Goal: Task Accomplishment & Management: Complete application form

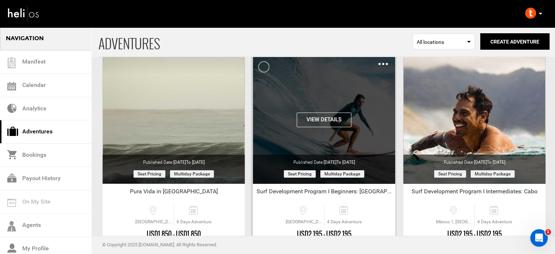
scroll to position [39, 0]
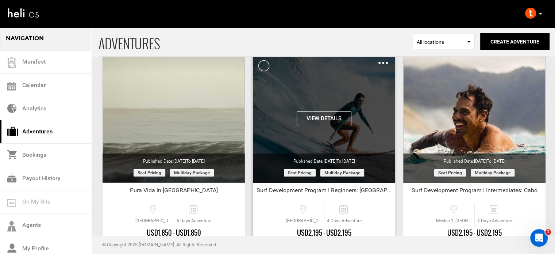
click at [384, 62] on img at bounding box center [382, 63] width 9 height 2
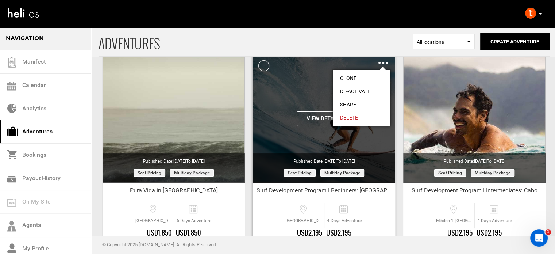
click at [350, 103] on link "Share" at bounding box center [362, 104] width 58 height 13
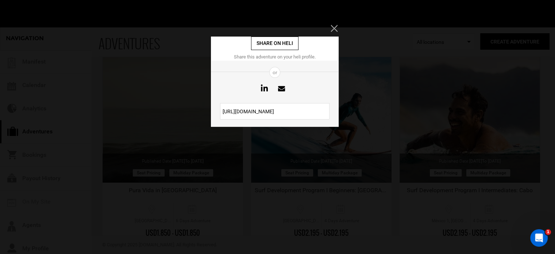
click at [283, 113] on input "[URL][DOMAIN_NAME]" at bounding box center [274, 111] width 109 height 16
click at [337, 28] on icon "Close" at bounding box center [334, 28] width 7 height 7
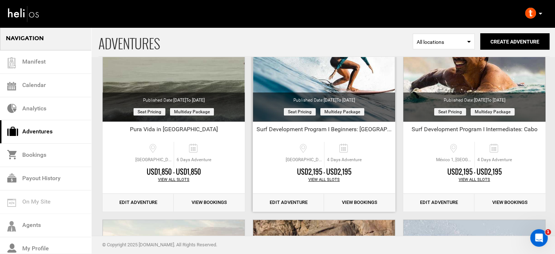
scroll to position [102, 0]
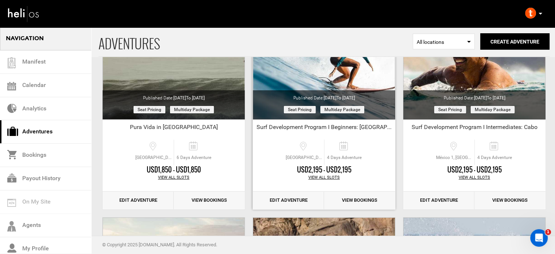
click at [291, 203] on link "Edit Adventure" at bounding box center [288, 200] width 71 height 18
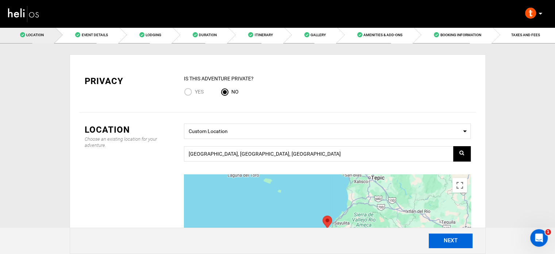
click at [442, 234] on button "NEXT" at bounding box center [451, 240] width 44 height 15
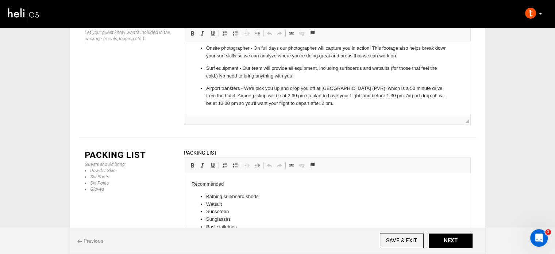
scroll to position [54, 0]
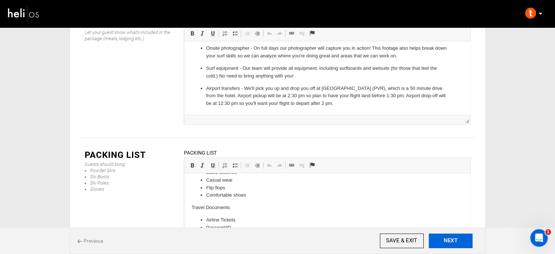
click at [461, 239] on button "NEXT" at bounding box center [451, 240] width 44 height 15
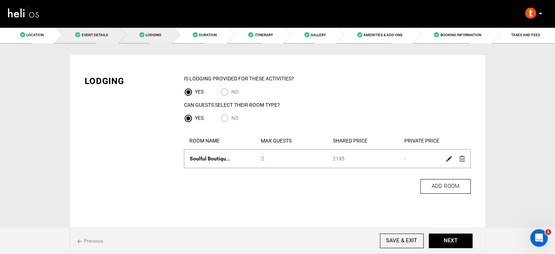
click at [104, 33] on span "Event Details" at bounding box center [94, 35] width 26 height 4
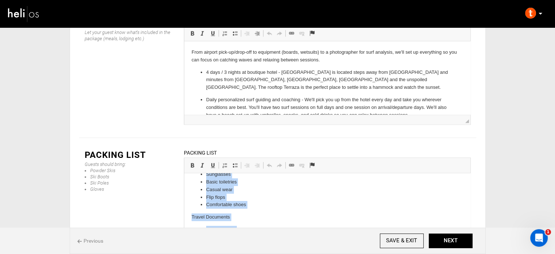
scroll to position [54, 0]
drag, startPoint x: 206, startPoint y: 197, endPoint x: 300, endPoint y: 226, distance: 98.5
click at [269, 246] on html "Recommended Bathing suit/board shorts Wetsuit Sunscreen Sunglasses Basic toilet…" at bounding box center [327, 182] width 286 height 127
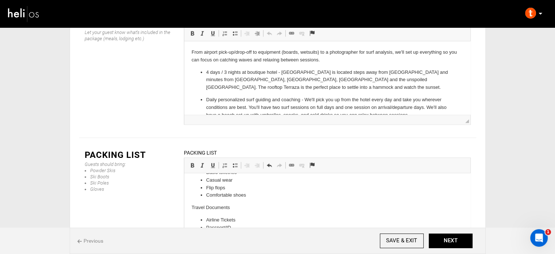
scroll to position [0, 0]
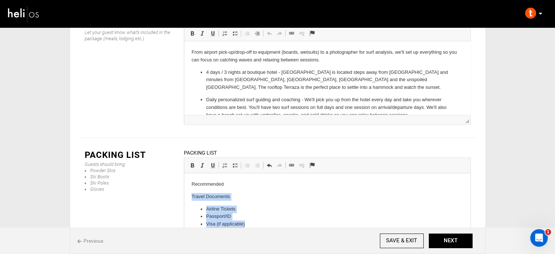
drag, startPoint x: 189, startPoint y: 194, endPoint x: 258, endPoint y: 248, distance: 87.1
click at [258, 235] on html "Recommended Travel Documents Airline Tickets Passport/ID Visa (if applicable)" at bounding box center [327, 204] width 286 height 62
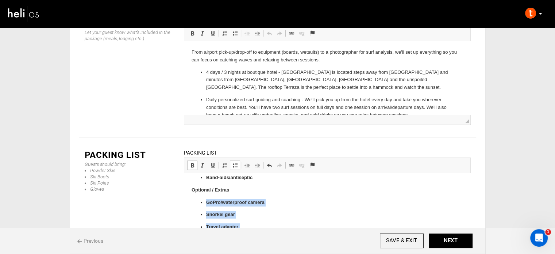
scroll to position [512, 0]
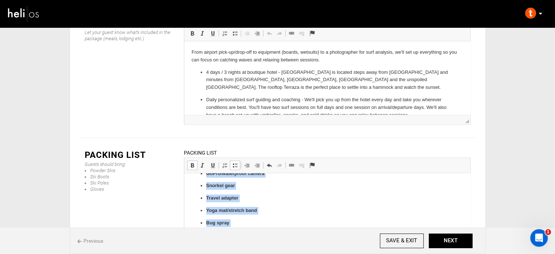
drag, startPoint x: 207, startPoint y: 203, endPoint x: 296, endPoint y: 241, distance: 96.6
click at [191, 162] on span at bounding box center [192, 165] width 6 height 6
click at [236, 162] on span at bounding box center [235, 165] width 6 height 6
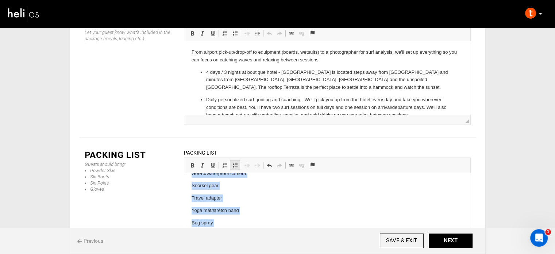
click at [236, 162] on span at bounding box center [235, 165] width 6 height 6
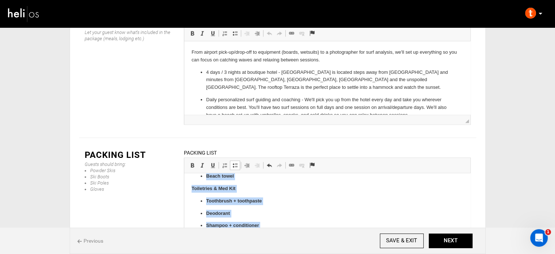
scroll to position [375, 0]
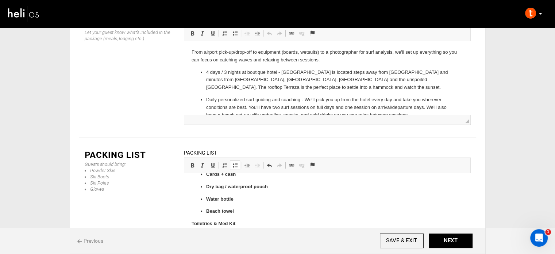
drag, startPoint x: 254, startPoint y: 211, endPoint x: 193, endPoint y: 188, distance: 64.9
click at [202, 231] on body "Recommended Surf Gear Surfboard(s) + board bag Leash(es) + spare Fins + fin key…" at bounding box center [326, 78] width 271 height 546
click at [193, 162] on span at bounding box center [192, 165] width 6 height 6
click at [234, 162] on span at bounding box center [235, 165] width 6 height 6
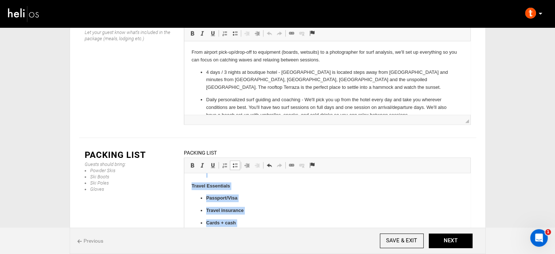
scroll to position [319, 0]
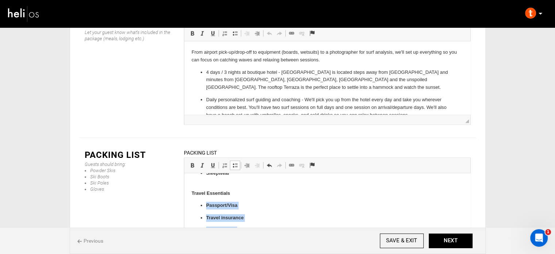
drag, startPoint x: 237, startPoint y: 210, endPoint x: 194, endPoint y: 199, distance: 44.5
click at [194, 199] on body "Recommended Surf Gear Surfboard(s) + board bag Leash(es) + spare Fins + fin key…" at bounding box center [326, 124] width 271 height 527
click at [194, 162] on span at bounding box center [192, 165] width 6 height 6
click at [237, 160] on link "Insert/Remove Bulleted List" at bounding box center [235, 164] width 10 height 9
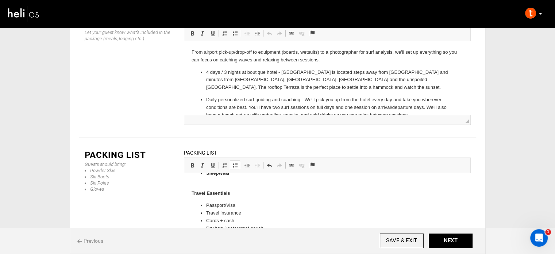
click at [221, 180] on p "Sleepwear" at bounding box center [327, 176] width 242 height 15
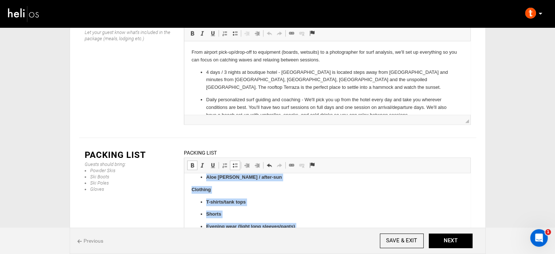
scroll to position [176, 0]
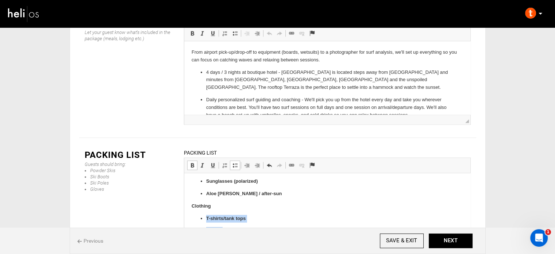
drag, startPoint x: 232, startPoint y: 205, endPoint x: 197, endPoint y: 214, distance: 36.3
click at [193, 160] on link "Bold Keyboard shortcut Ctrl+B" at bounding box center [192, 164] width 10 height 9
click at [232, 162] on span at bounding box center [235, 165] width 6 height 6
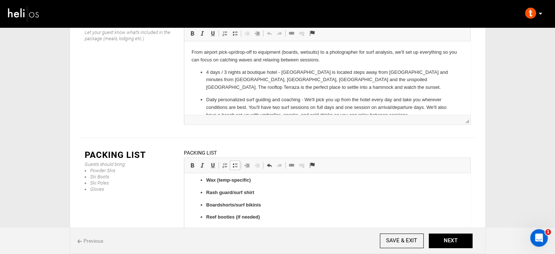
scroll to position [73, 0]
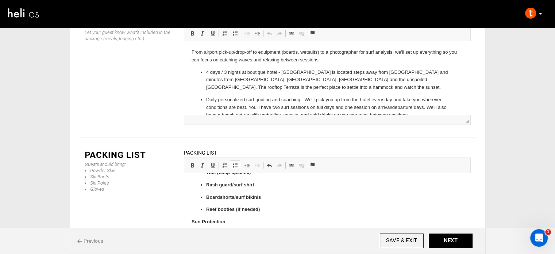
drag, startPoint x: 230, startPoint y: 192, endPoint x: 199, endPoint y: 239, distance: 57.0
click at [191, 162] on span at bounding box center [192, 165] width 6 height 6
click at [233, 162] on span at bounding box center [235, 165] width 6 height 6
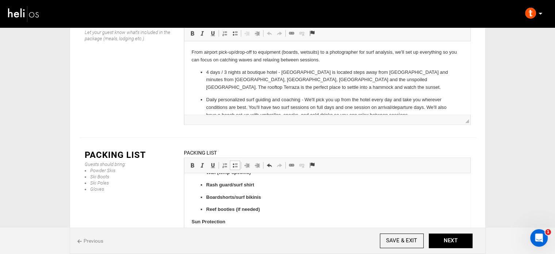
click at [206, 232] on strong "Reef-safe sunscreen" at bounding box center [229, 233] width 46 height 5
click at [195, 160] on link "Bold Keyboard shortcut Ctrl+B" at bounding box center [192, 164] width 10 height 9
click at [227, 235] on strong "Reef-safe sunscreen" at bounding box center [229, 233] width 46 height 5
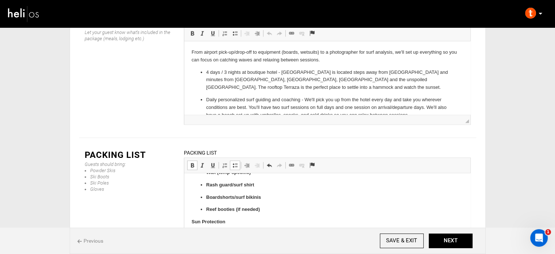
click at [227, 235] on strong "Reef-safe sunscreen" at bounding box center [229, 233] width 46 height 5
click at [195, 160] on link "Bold Keyboard shortcut Ctrl+B" at bounding box center [192, 164] width 10 height 9
click at [234, 162] on span at bounding box center [235, 165] width 6 height 6
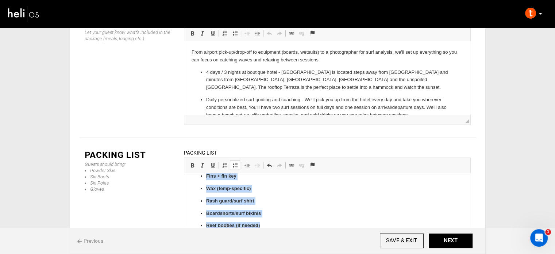
scroll to position [24, 0]
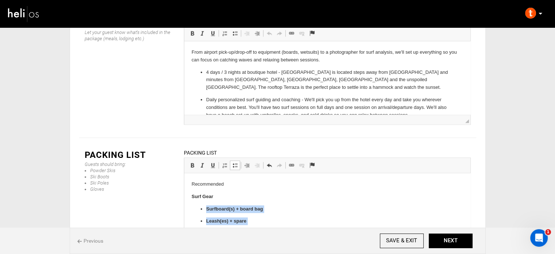
drag, startPoint x: 263, startPoint y: 211, endPoint x: 203, endPoint y: 209, distance: 59.9
click at [203, 209] on ul "Surfboard(s) + board bag Leash(es) + spare Fins + fin key Wax (temp-specific) R…" at bounding box center [326, 246] width 271 height 82
click at [192, 162] on span at bounding box center [192, 165] width 6 height 6
click at [235, 162] on span at bounding box center [235, 165] width 6 height 6
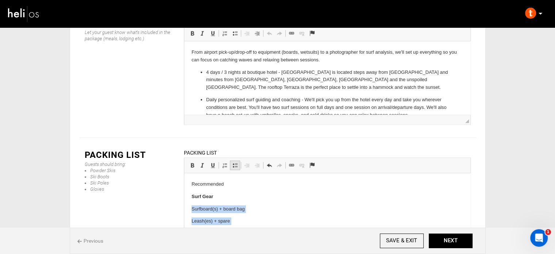
click at [235, 162] on span at bounding box center [235, 165] width 6 height 6
drag, startPoint x: 230, startPoint y: 183, endPoint x: 191, endPoint y: 183, distance: 39.4
click at [193, 162] on span at bounding box center [192, 165] width 6 height 6
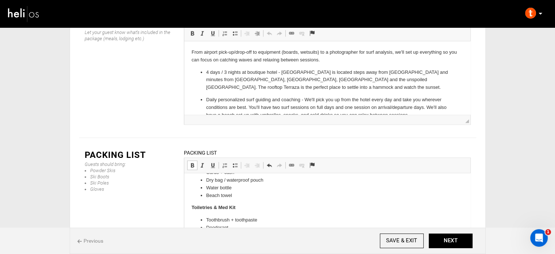
scroll to position [347, 0]
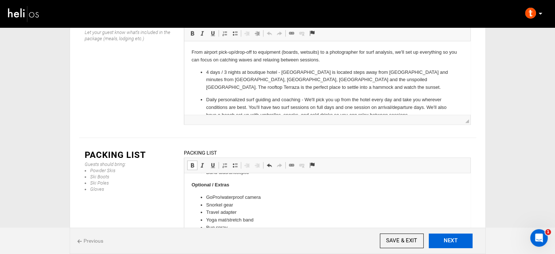
click at [450, 238] on button "NEXT" at bounding box center [451, 240] width 44 height 15
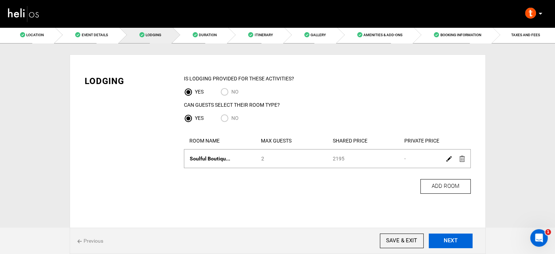
click at [435, 238] on button "NEXT" at bounding box center [451, 240] width 44 height 15
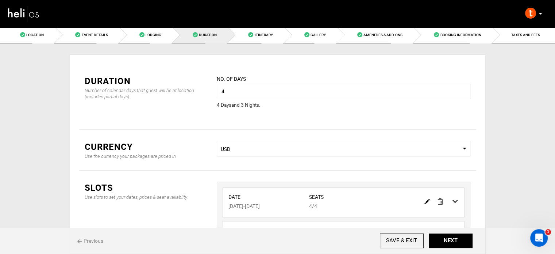
click at [440, 201] on img at bounding box center [440, 201] width 5 height 6
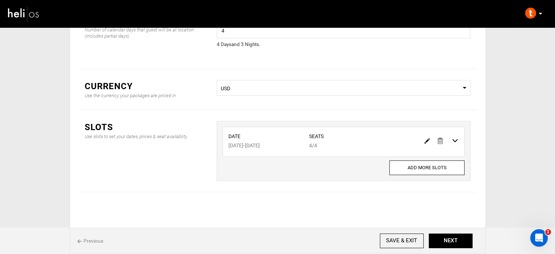
click at [425, 140] on img at bounding box center [426, 140] width 5 height 5
type input "[DATE]"
type input "4"
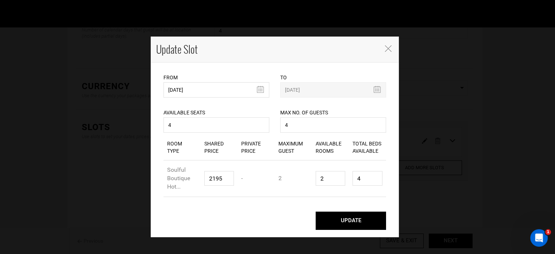
click at [348, 217] on button "UPDATE" at bounding box center [351, 220] width 70 height 18
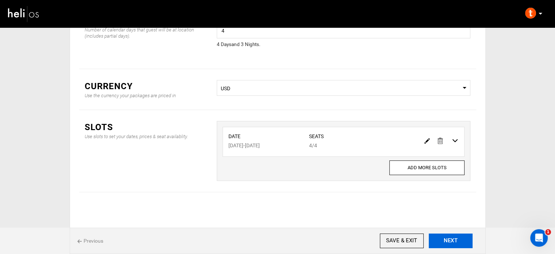
click at [457, 236] on button "NEXT" at bounding box center [451, 240] width 44 height 15
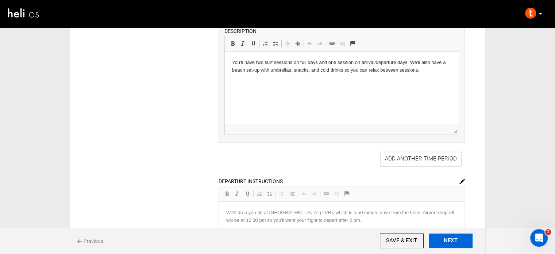
scroll to position [202, 0]
click at [439, 236] on button "NEXT" at bounding box center [451, 240] width 44 height 15
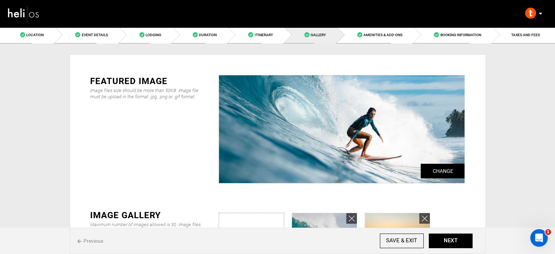
scroll to position [164, 0]
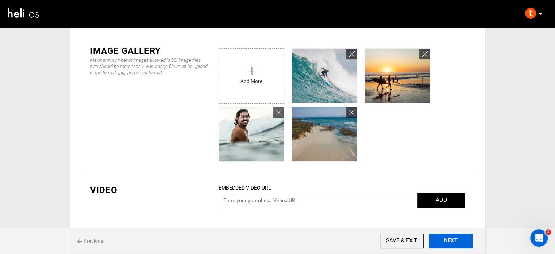
click at [448, 236] on button "NEXT" at bounding box center [451, 240] width 44 height 15
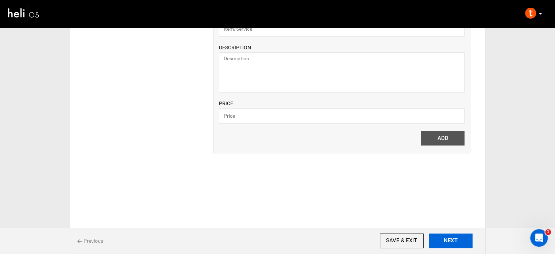
scroll to position [559, 0]
click at [450, 240] on button "NEXT" at bounding box center [451, 240] width 44 height 15
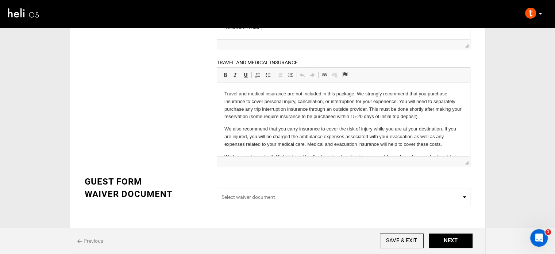
scroll to position [19, 0]
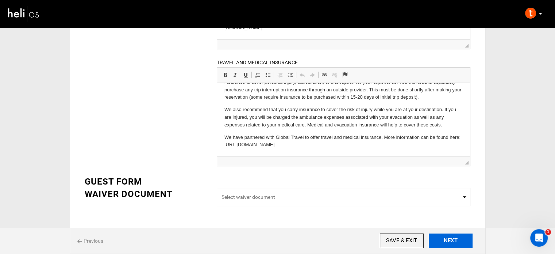
click at [443, 239] on button "NEXT" at bounding box center [451, 240] width 44 height 15
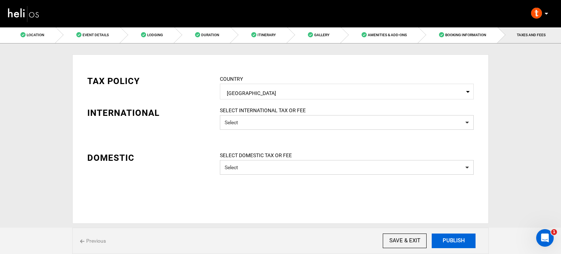
click at [443, 239] on button "PUBLISH" at bounding box center [453, 240] width 44 height 15
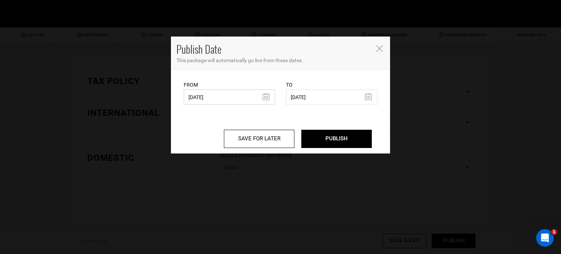
click at [223, 95] on input "[DATE]" at bounding box center [229, 96] width 91 height 15
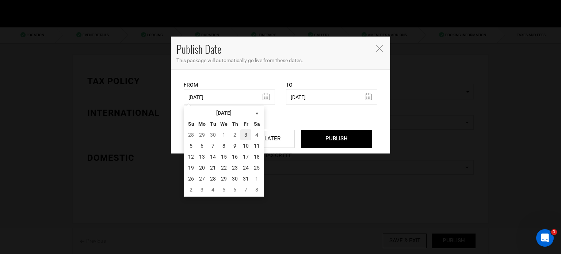
click at [244, 135] on td "3" at bounding box center [245, 134] width 11 height 11
type input "[DATE]"
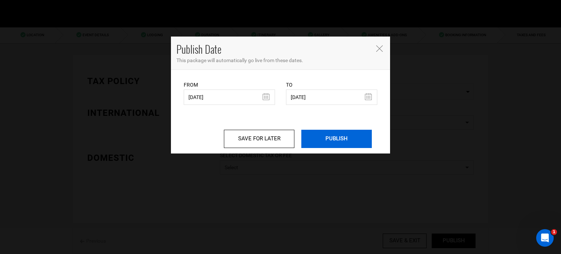
click at [337, 131] on input "PUBLISH" at bounding box center [336, 139] width 70 height 18
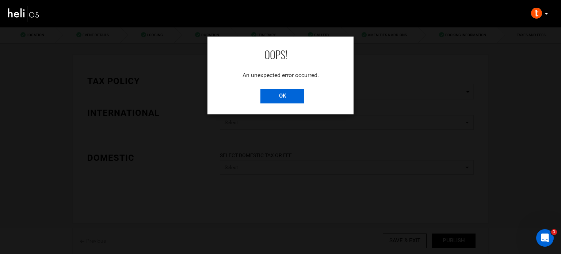
click at [279, 95] on input "OK" at bounding box center [282, 96] width 44 height 15
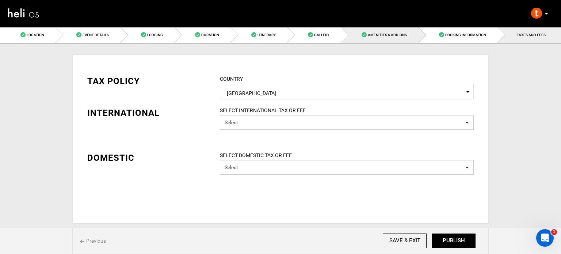
click at [365, 42] on link "Amenities & Add-Ons" at bounding box center [379, 35] width 77 height 16
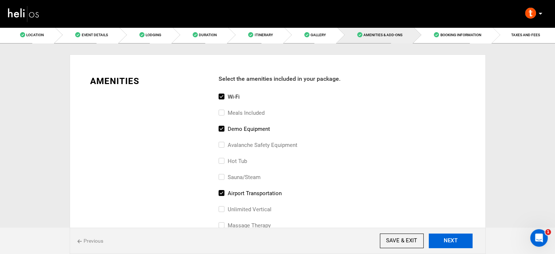
click at [437, 236] on button "NEXT" at bounding box center [451, 240] width 44 height 15
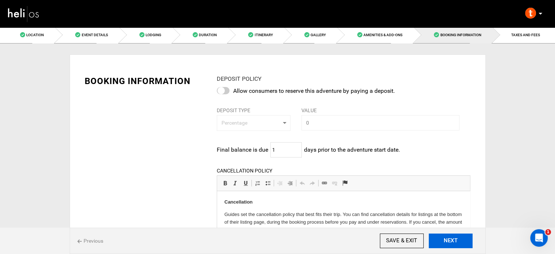
click at [437, 236] on button "NEXT" at bounding box center [451, 240] width 44 height 15
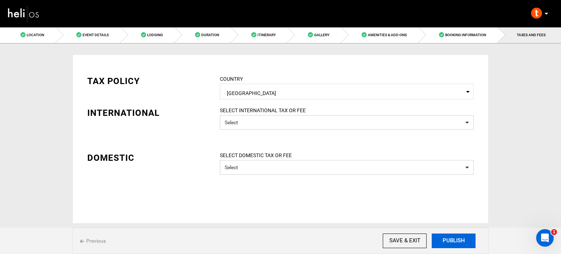
click at [439, 238] on button "PUBLISH" at bounding box center [453, 240] width 44 height 15
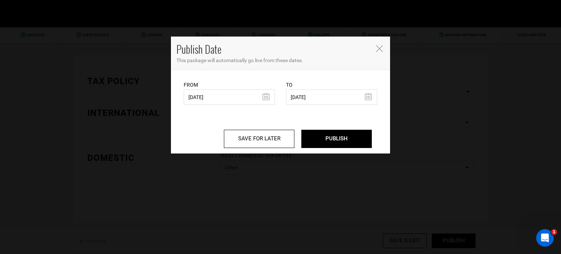
click at [242, 88] on div "From [DATE] From Date needs to be future date. Please select From Date." at bounding box center [229, 93] width 91 height 24
click at [240, 93] on input "[DATE]" at bounding box center [229, 96] width 91 height 15
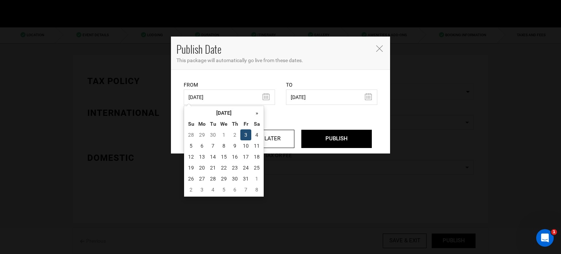
click at [243, 132] on td "3" at bounding box center [245, 134] width 11 height 11
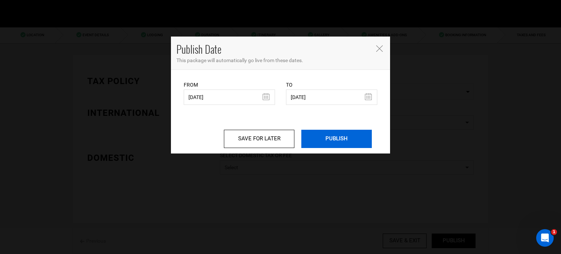
click at [335, 142] on input "PUBLISH" at bounding box center [336, 139] width 70 height 18
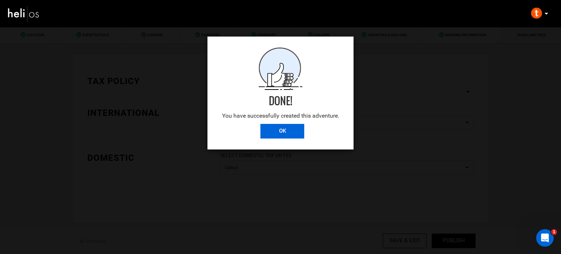
click at [277, 127] on input "OK" at bounding box center [282, 131] width 44 height 15
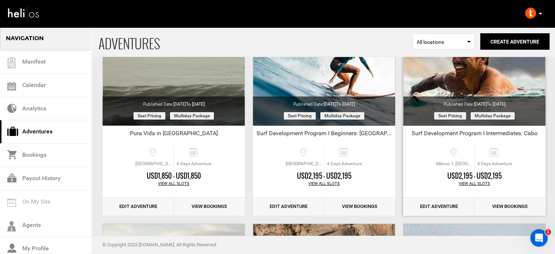
scroll to position [96, 0]
click at [443, 207] on link "Edit Adventure" at bounding box center [438, 206] width 71 height 18
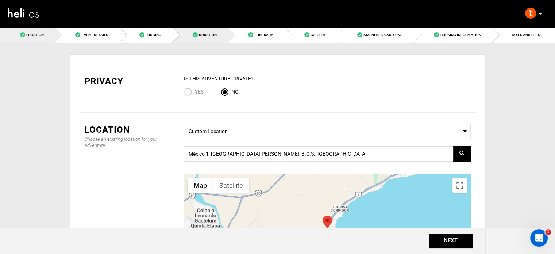
click at [226, 39] on link "Duration" at bounding box center [200, 35] width 55 height 16
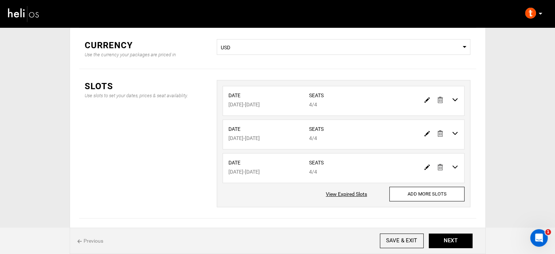
scroll to position [102, 0]
click at [442, 99] on img at bounding box center [440, 99] width 5 height 6
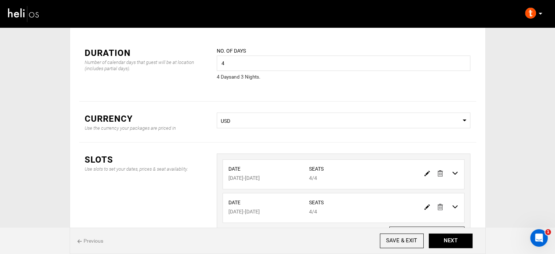
scroll to position [0, 0]
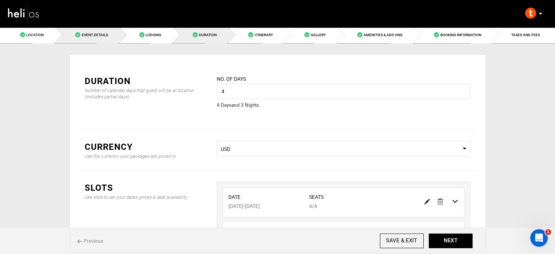
click at [77, 31] on link "Event Details" at bounding box center [87, 35] width 64 height 16
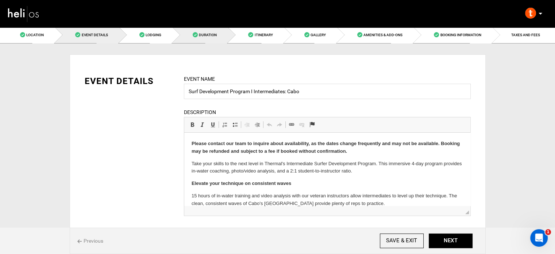
click at [193, 37] on span at bounding box center [195, 34] width 5 height 5
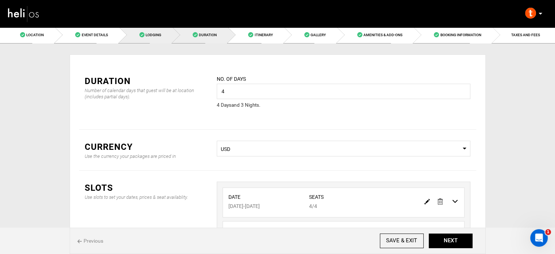
click at [147, 38] on link "Lodging" at bounding box center [145, 35] width 53 height 16
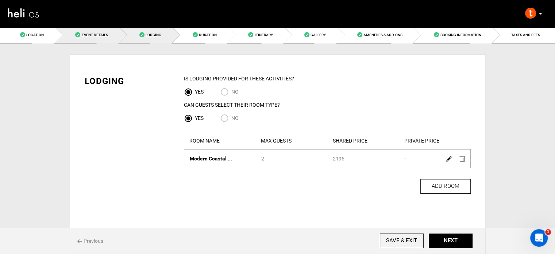
click at [82, 35] on span "Event Details" at bounding box center [94, 35] width 26 height 4
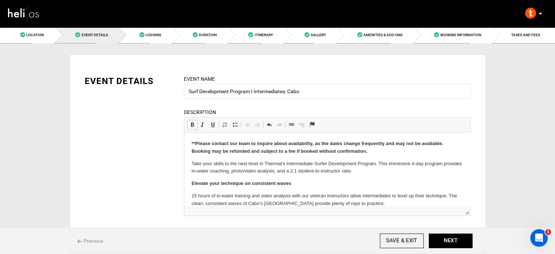
click at [381, 149] on p "**Please contact our team to inquire about availability, as the dates change fr…" at bounding box center [326, 147] width 271 height 15
click at [209, 39] on link "Duration" at bounding box center [200, 35] width 55 height 16
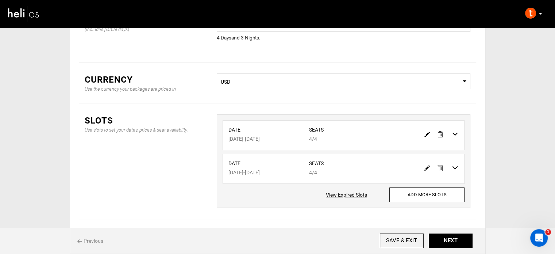
scroll to position [70, 0]
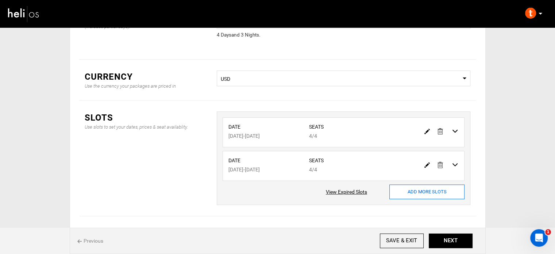
click at [412, 197] on input "ADD MORE SLOTS" at bounding box center [426, 191] width 75 height 15
type input "0"
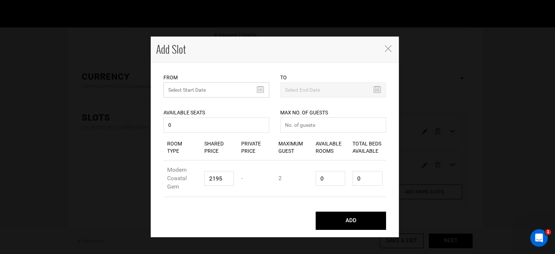
click at [216, 94] on input "text" at bounding box center [216, 89] width 106 height 15
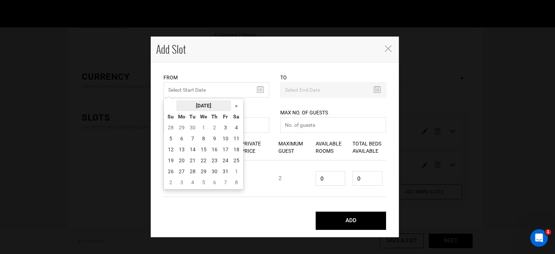
click at [216, 105] on th "[DATE]" at bounding box center [203, 105] width 55 height 11
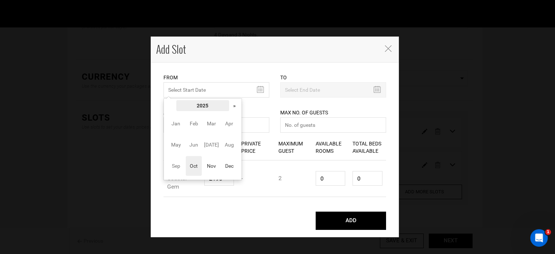
click at [226, 107] on th "2025" at bounding box center [202, 105] width 53 height 11
click at [214, 147] on span "2025" at bounding box center [211, 145] width 16 height 20
click at [209, 168] on span "Nov" at bounding box center [211, 166] width 16 height 20
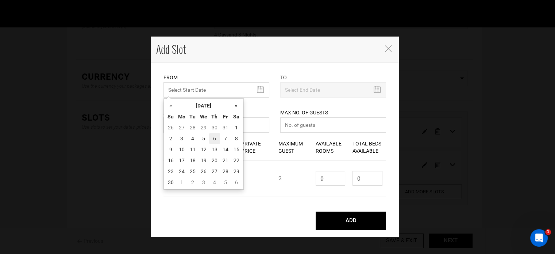
click at [215, 140] on td "6" at bounding box center [214, 138] width 11 height 11
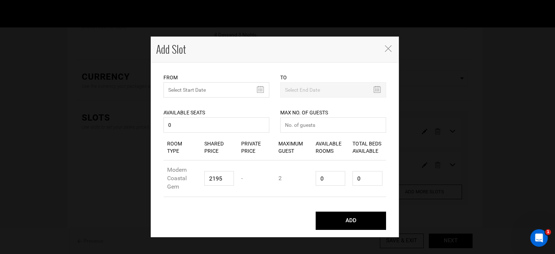
type input "[DATE]"
drag, startPoint x: 162, startPoint y: 125, endPoint x: 154, endPoint y: 125, distance: 8.4
click at [154, 125] on div "From [DATE] Please select start date. Start date already exists, please select …" at bounding box center [275, 149] width 248 height 174
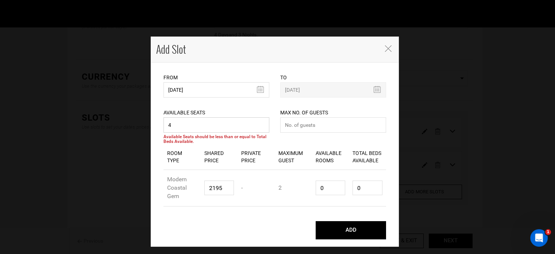
type input "4"
click at [307, 124] on input "number" at bounding box center [333, 124] width 106 height 15
type input "4"
drag, startPoint x: 334, startPoint y: 189, endPoint x: 303, endPoint y: 189, distance: 31.4
click at [303, 189] on div "Room Type Modern Coastal Gem Shared Price 2195 Private Price - Maximum Guest 2 …" at bounding box center [274, 188] width 223 height 36
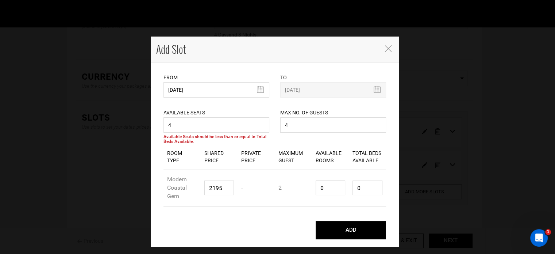
type input "2"
type input "4"
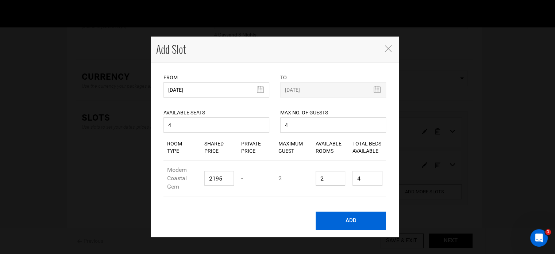
type input "2"
click at [359, 222] on button "ADD" at bounding box center [351, 220] width 70 height 18
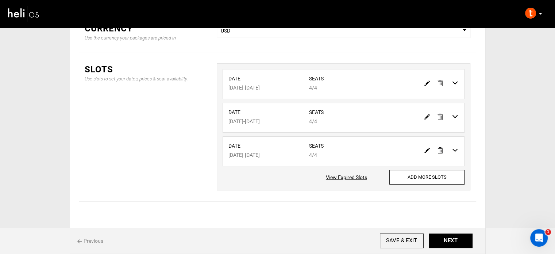
scroll to position [120, 0]
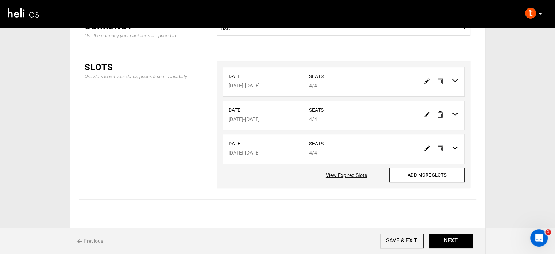
click at [442, 82] on img at bounding box center [440, 81] width 5 height 6
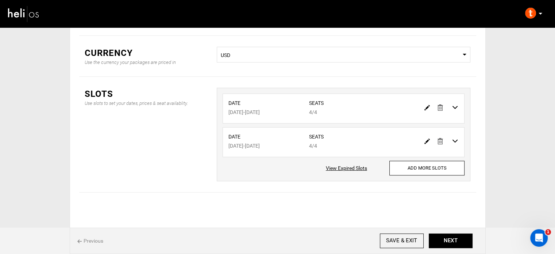
click at [441, 108] on img at bounding box center [440, 107] width 5 height 6
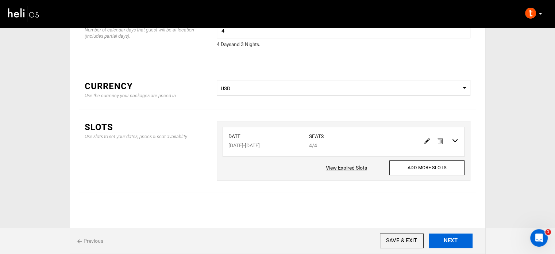
click at [460, 239] on button "NEXT" at bounding box center [451, 240] width 44 height 15
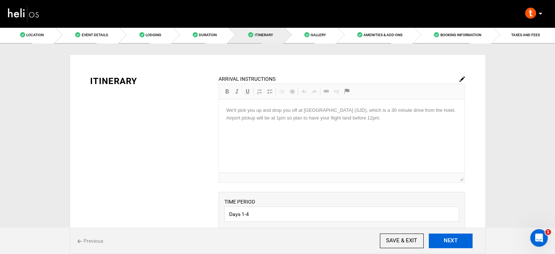
click at [460, 239] on button "NEXT" at bounding box center [451, 240] width 44 height 15
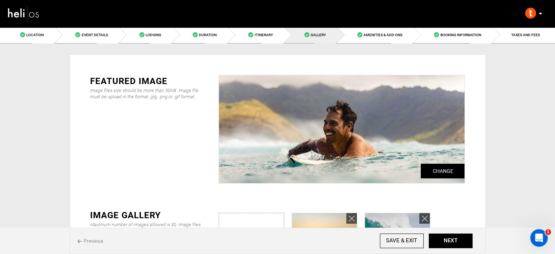
scroll to position [164, 0]
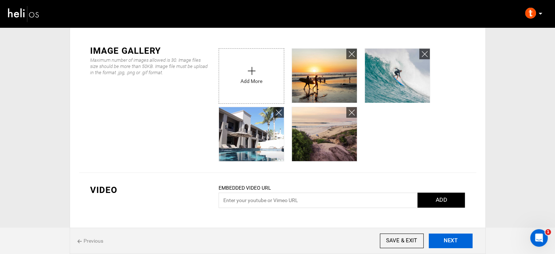
click at [460, 240] on button "NEXT" at bounding box center [451, 240] width 44 height 15
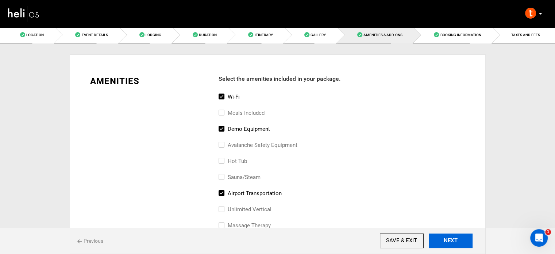
click at [460, 240] on button "NEXT" at bounding box center [451, 240] width 44 height 15
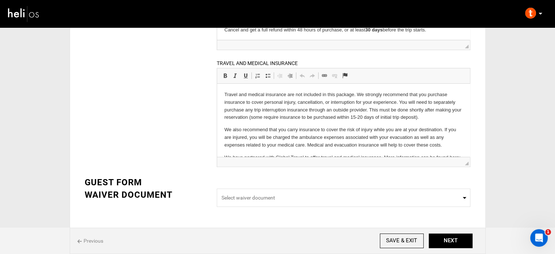
scroll to position [19, 0]
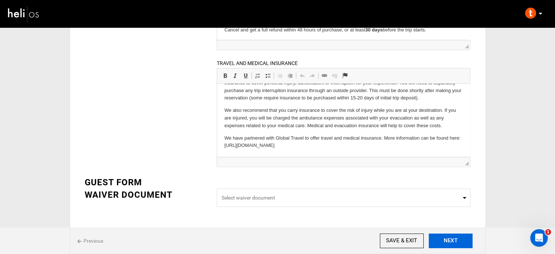
click at [452, 240] on button "NEXT" at bounding box center [451, 240] width 44 height 15
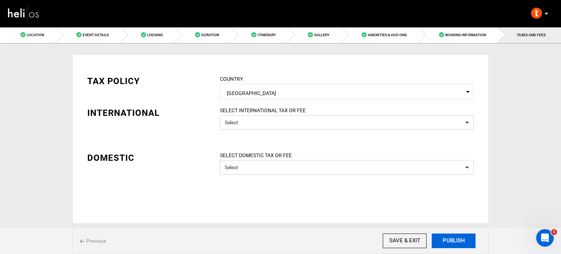
click at [452, 241] on button "PUBLISH" at bounding box center [453, 240] width 44 height 15
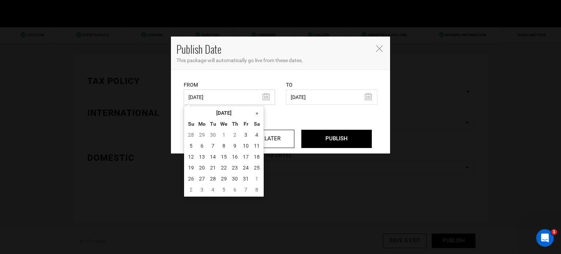
click at [217, 99] on input "[DATE]" at bounding box center [229, 96] width 91 height 15
click at [244, 135] on td "3" at bounding box center [245, 134] width 11 height 11
type input "[DATE]"
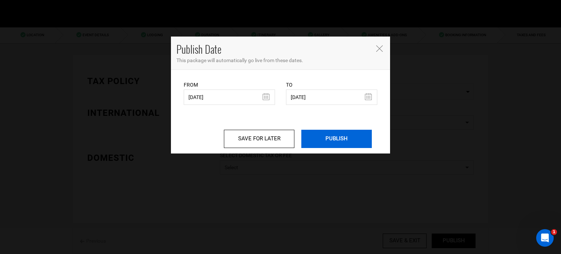
click at [345, 139] on input "PUBLISH" at bounding box center [336, 139] width 70 height 18
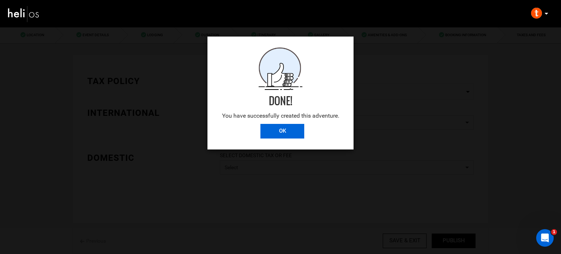
click at [279, 130] on input "OK" at bounding box center [282, 131] width 44 height 15
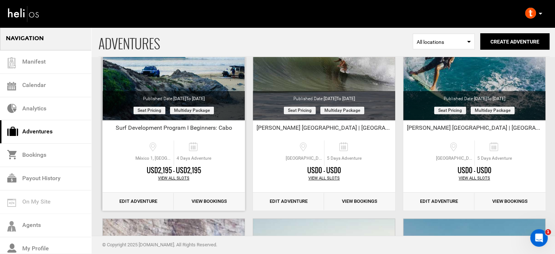
scroll to position [327, 0]
click at [148, 203] on link "Edit Adventure" at bounding box center [138, 201] width 71 height 18
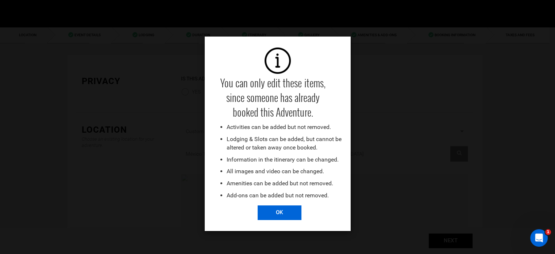
click at [283, 208] on input "OK" at bounding box center [280, 212] width 44 height 15
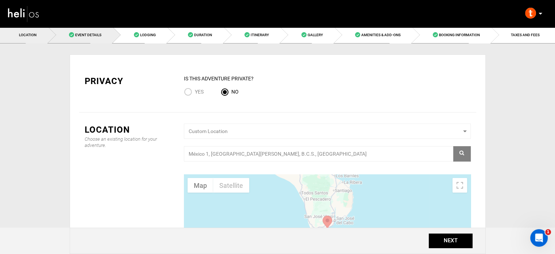
click at [86, 33] on span "Event Details" at bounding box center [88, 35] width 26 height 4
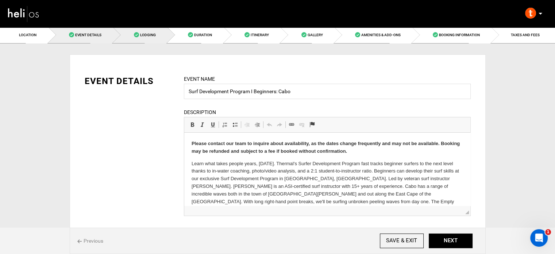
click at [161, 35] on link "Lodging" at bounding box center [140, 35] width 54 height 16
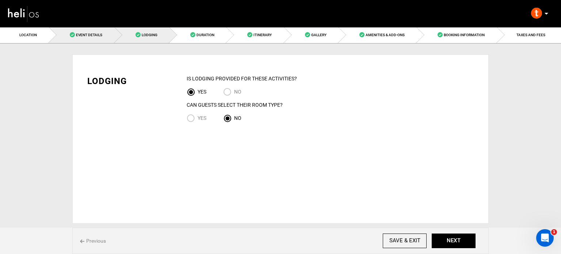
click at [102, 34] on link "Event Details" at bounding box center [81, 35] width 65 height 16
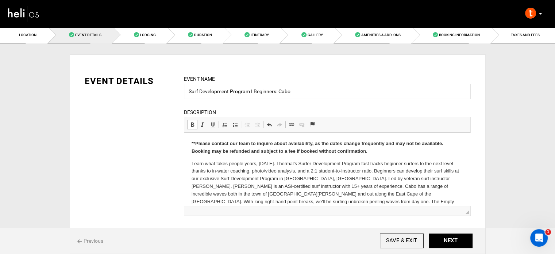
click at [379, 151] on p "**Please contact our team to inquire about availability, as the dates change fr…" at bounding box center [326, 147] width 271 height 15
click at [205, 41] on link "Duration" at bounding box center [195, 35] width 57 height 16
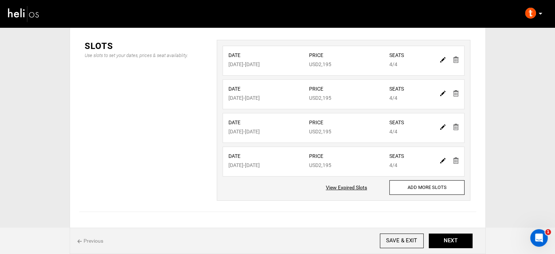
scroll to position [140, 0]
click at [457, 90] on link at bounding box center [455, 94] width 5 height 11
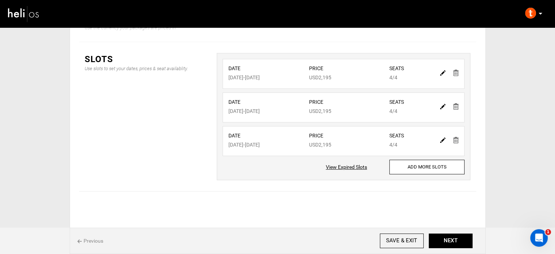
scroll to position [127, 0]
click at [454, 108] on img at bounding box center [455, 107] width 5 height 6
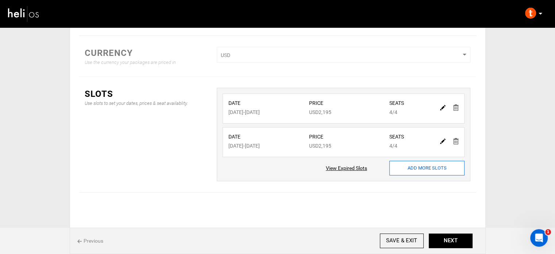
click at [429, 169] on input "ADD MORE SLOTS" at bounding box center [426, 168] width 75 height 15
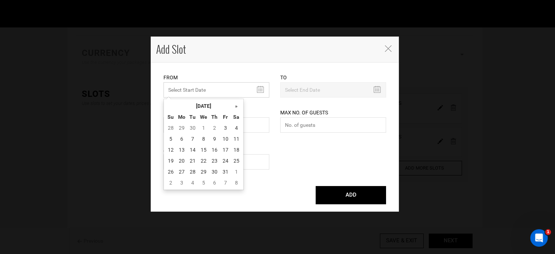
click at [220, 90] on input "text" at bounding box center [216, 89] width 106 height 15
click at [236, 105] on th "»" at bounding box center [236, 105] width 11 height 11
click at [218, 166] on td "27" at bounding box center [214, 171] width 11 height 11
type input "[DATE]"
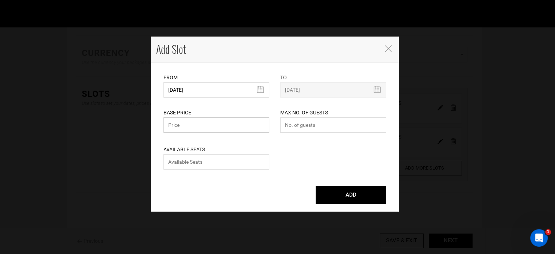
click at [187, 124] on input "text" at bounding box center [216, 124] width 106 height 15
type input "2195"
click at [295, 126] on input "number" at bounding box center [333, 124] width 106 height 15
type input "4"
click at [203, 164] on input "number" at bounding box center [216, 161] width 106 height 15
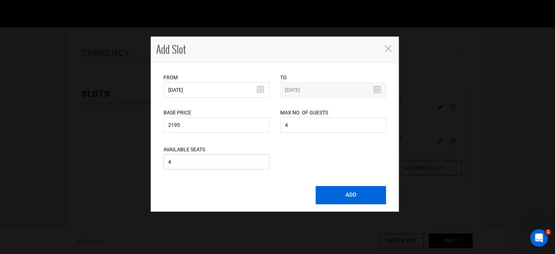
type input "4"
click at [343, 189] on button "ADD" at bounding box center [351, 195] width 70 height 18
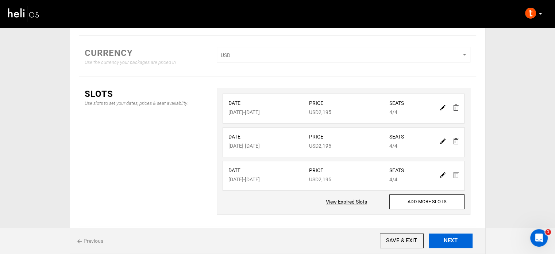
click at [448, 242] on button "NEXT" at bounding box center [451, 240] width 44 height 15
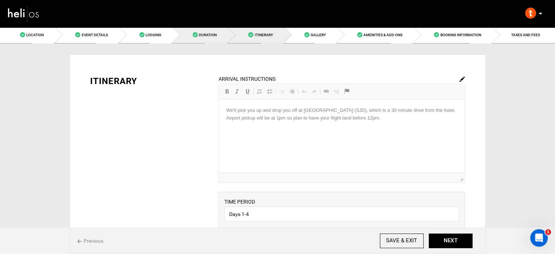
click at [198, 39] on link "Duration" at bounding box center [200, 35] width 55 height 16
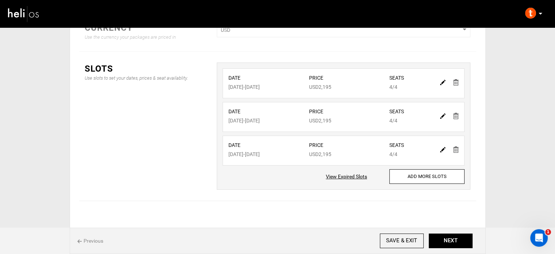
scroll to position [119, 0]
click at [442, 149] on img at bounding box center [442, 148] width 5 height 5
type input "[DATE]"
type input "2195"
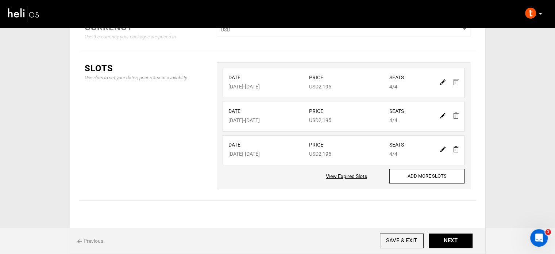
type input "4"
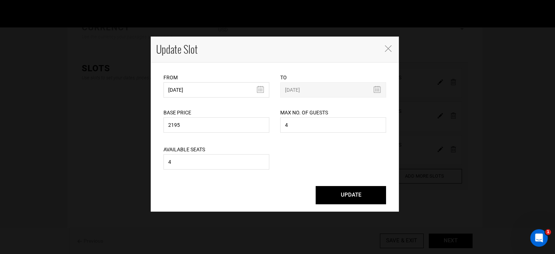
click at [368, 189] on button "UPDATE" at bounding box center [351, 195] width 70 height 18
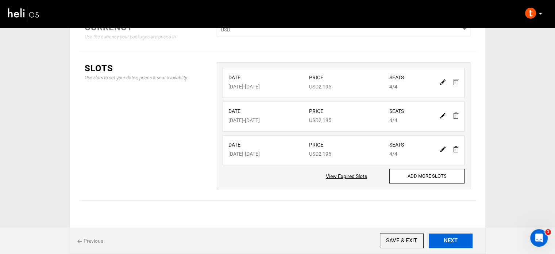
click at [466, 234] on button "NEXT" at bounding box center [451, 240] width 44 height 15
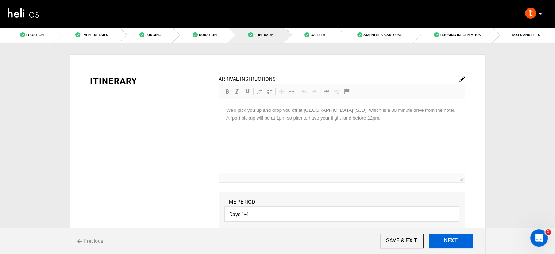
click at [458, 240] on button "NEXT" at bounding box center [451, 240] width 44 height 15
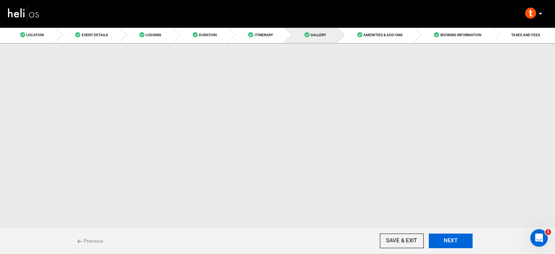
click at [458, 240] on button "NEXT" at bounding box center [451, 240] width 44 height 15
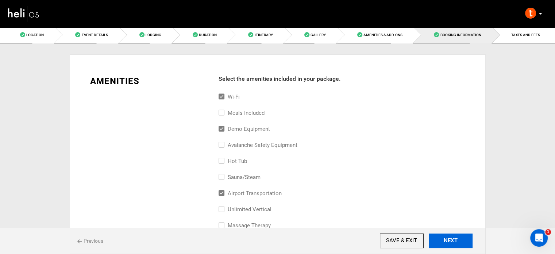
scroll to position [798, 0]
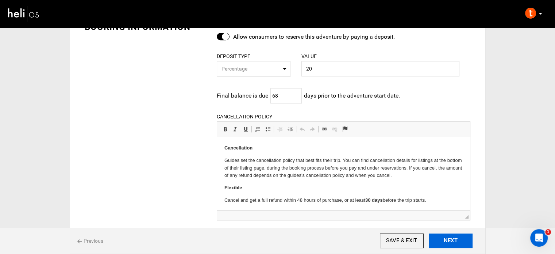
click at [458, 240] on button "NEXT" at bounding box center [451, 240] width 44 height 15
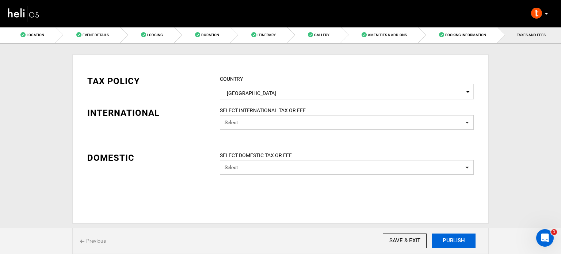
click at [458, 240] on button "PUBLISH" at bounding box center [453, 240] width 44 height 15
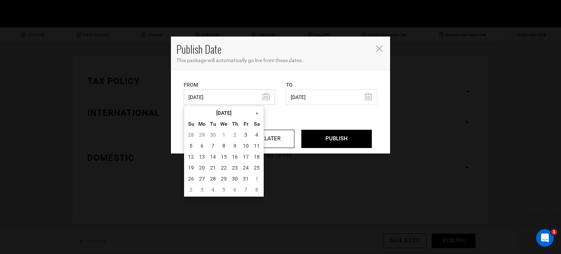
click at [249, 103] on input "[DATE]" at bounding box center [229, 96] width 91 height 15
click at [247, 134] on td "3" at bounding box center [245, 134] width 11 height 11
type input "[DATE]"
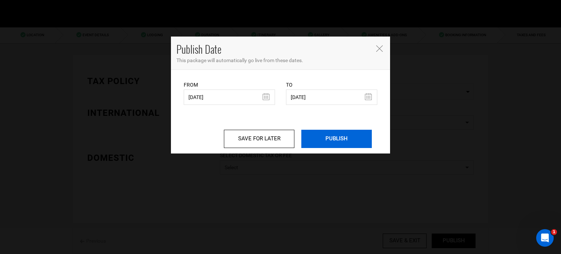
click at [325, 140] on input "PUBLISH" at bounding box center [336, 139] width 70 height 18
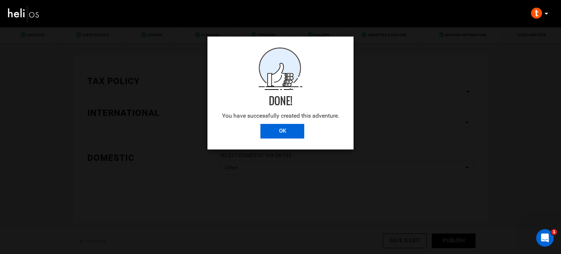
click at [286, 131] on input "OK" at bounding box center [282, 131] width 44 height 15
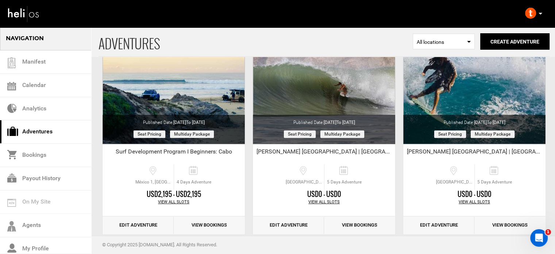
scroll to position [308, 0]
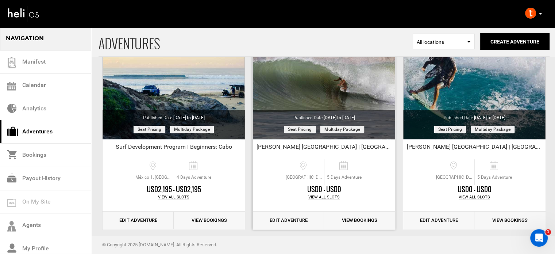
click at [295, 221] on link "Edit Adventure" at bounding box center [288, 220] width 71 height 18
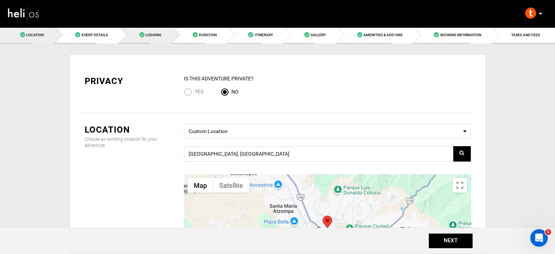
click at [139, 36] on link "Lodging" at bounding box center [145, 35] width 53 height 16
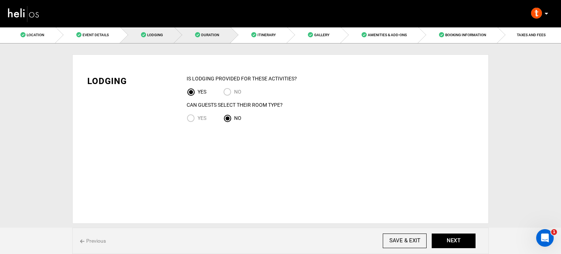
click at [210, 39] on link "Duration" at bounding box center [202, 35] width 56 height 16
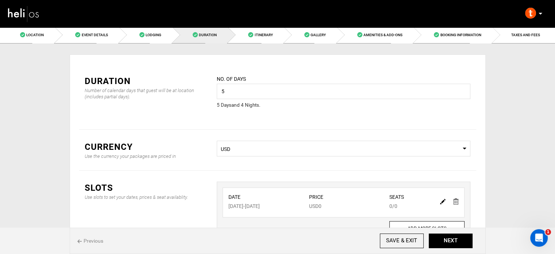
click at [444, 200] on img at bounding box center [442, 201] width 5 height 5
type input "[DATE]"
type input "0"
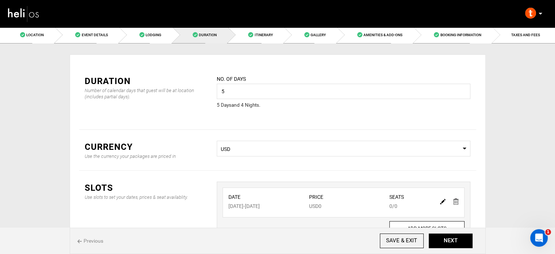
type input "0"
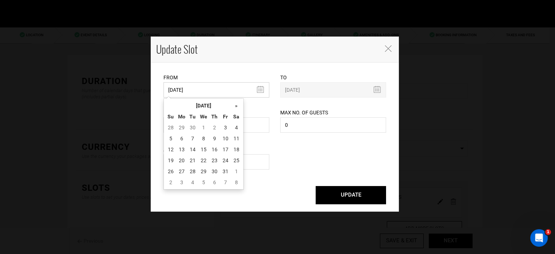
click at [190, 94] on input "[DATE]" at bounding box center [216, 89] width 106 height 15
click at [194, 106] on th "[DATE]" at bounding box center [203, 105] width 55 height 11
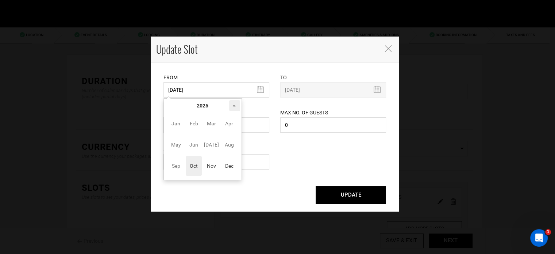
click at [234, 106] on th "»" at bounding box center [234, 105] width 11 height 11
click at [197, 165] on span "Oct" at bounding box center [194, 166] width 16 height 20
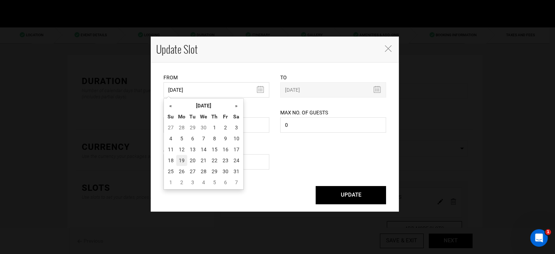
click at [184, 165] on td "19" at bounding box center [181, 160] width 11 height 11
type input "[DATE]"
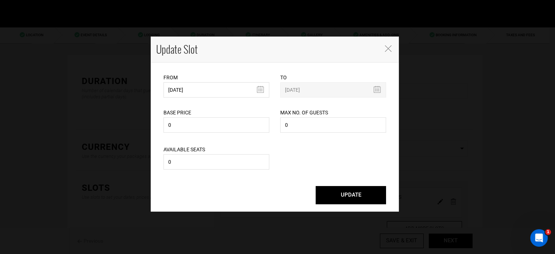
click at [331, 192] on button "UPDATE" at bounding box center [351, 195] width 70 height 18
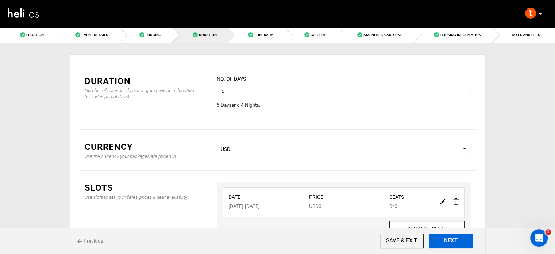
click at [454, 243] on button "NEXT" at bounding box center [451, 240] width 44 height 15
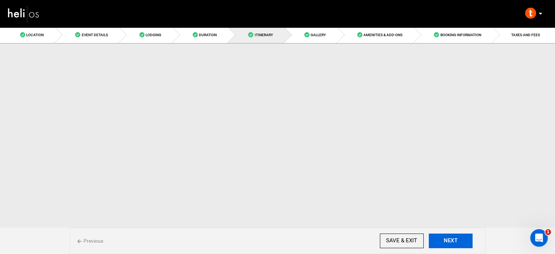
click at [454, 243] on button "NEXT" at bounding box center [451, 240] width 44 height 15
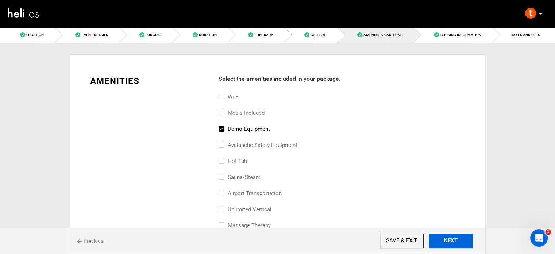
click at [454, 243] on button "NEXT" at bounding box center [451, 240] width 44 height 15
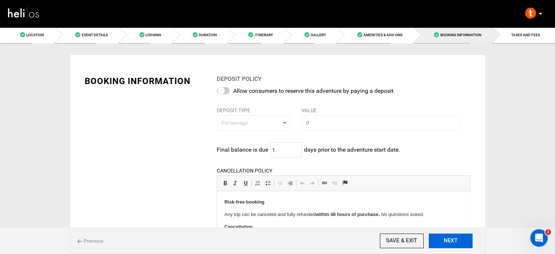
click at [454, 243] on button "NEXT" at bounding box center [451, 240] width 44 height 15
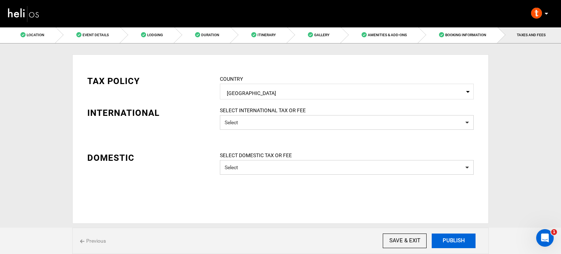
click at [454, 243] on button "PUBLISH" at bounding box center [453, 240] width 44 height 15
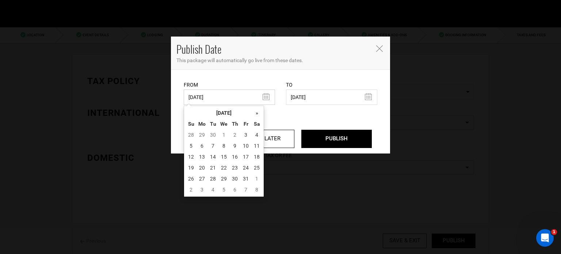
click at [213, 102] on input "[DATE]" at bounding box center [229, 96] width 91 height 15
click at [245, 136] on td "3" at bounding box center [245, 134] width 11 height 11
type input "[DATE]"
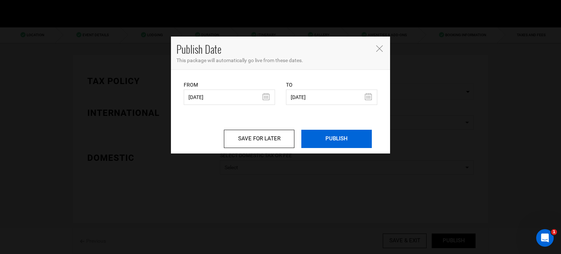
click at [335, 141] on input "PUBLISH" at bounding box center [336, 139] width 70 height 18
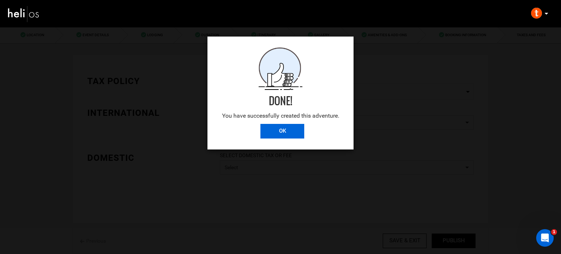
click at [294, 133] on input "OK" at bounding box center [282, 131] width 44 height 15
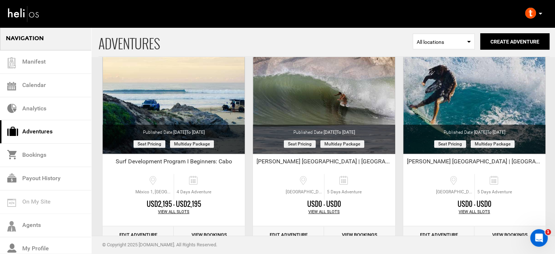
scroll to position [324, 0]
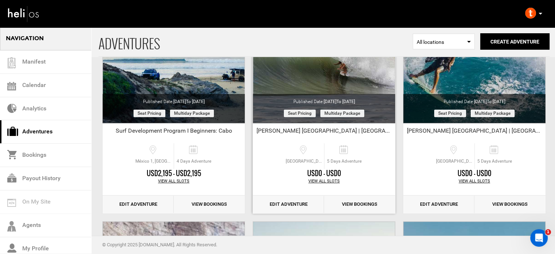
click at [302, 203] on link "Edit Adventure" at bounding box center [288, 204] width 71 height 18
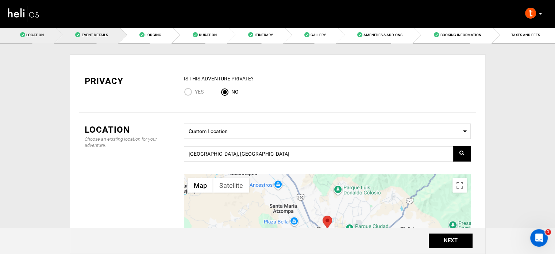
click at [79, 37] on link "Event Details" at bounding box center [87, 35] width 64 height 16
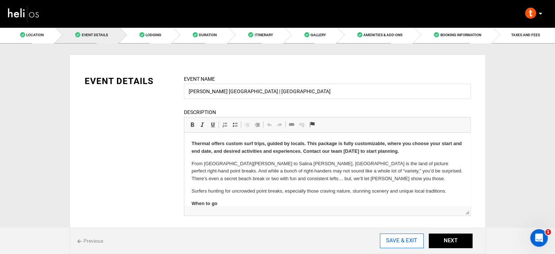
click at [415, 238] on input "SAVE & EXIT" at bounding box center [402, 240] width 44 height 15
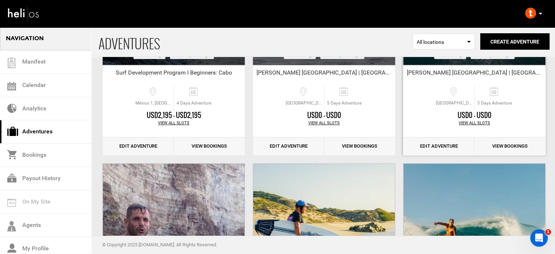
scroll to position [380, 0]
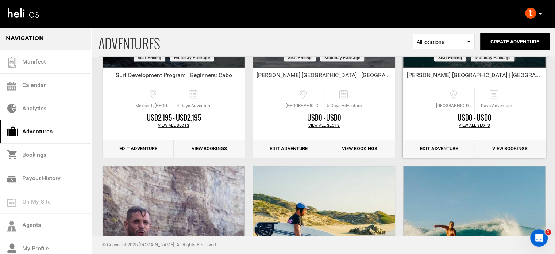
click at [439, 151] on link "Edit Adventure" at bounding box center [438, 149] width 71 height 18
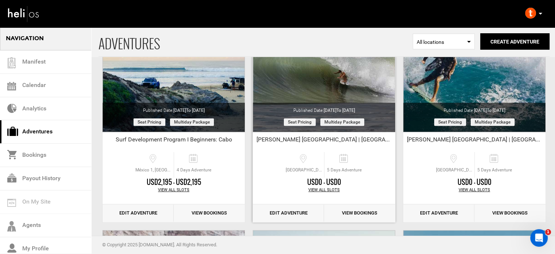
scroll to position [316, 0]
click at [427, 213] on link "Edit Adventure" at bounding box center [438, 213] width 71 height 18
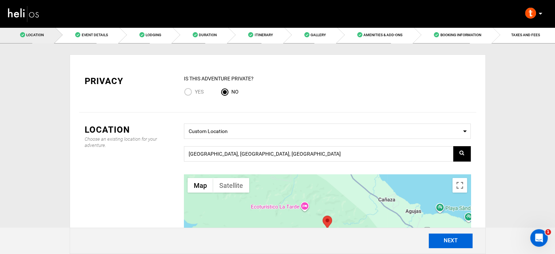
click at [434, 242] on button "NEXT" at bounding box center [451, 240] width 44 height 15
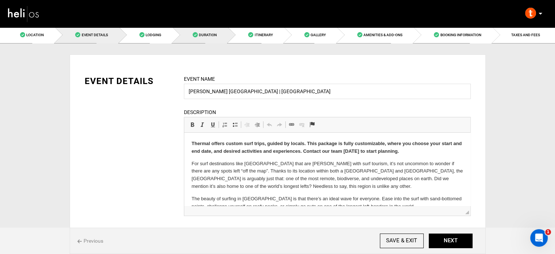
click at [226, 39] on link "Duration" at bounding box center [200, 35] width 55 height 16
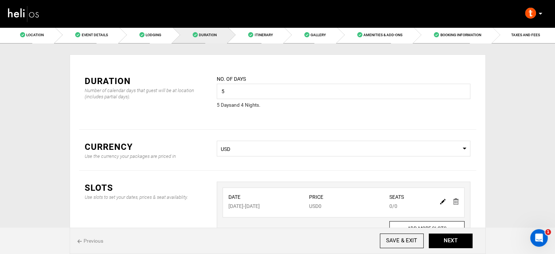
click at [442, 201] on img at bounding box center [442, 201] width 5 height 5
type input "[DATE]"
type input "0"
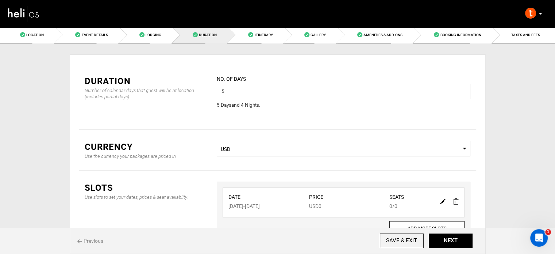
type input "0"
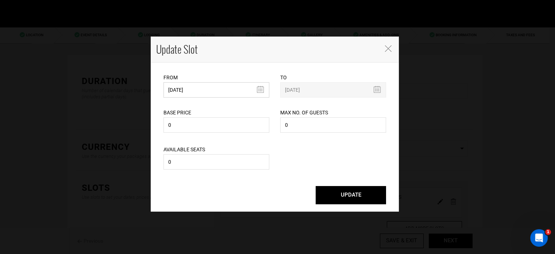
click at [193, 92] on input "[DATE]" at bounding box center [216, 89] width 106 height 15
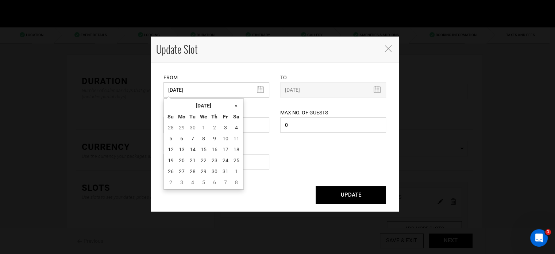
click at [193, 92] on input "[DATE]" at bounding box center [216, 89] width 106 height 15
click at [322, 154] on div "Available Seats 0 Please enter available seats. Available seats can not exceed …" at bounding box center [275, 152] width 234 height 37
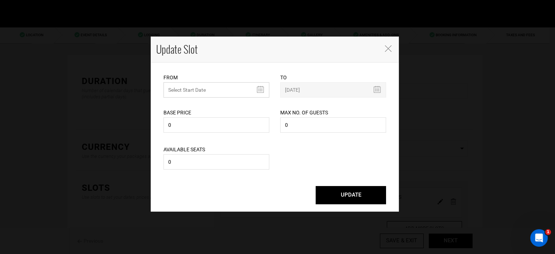
click at [196, 93] on input "text" at bounding box center [216, 89] width 106 height 15
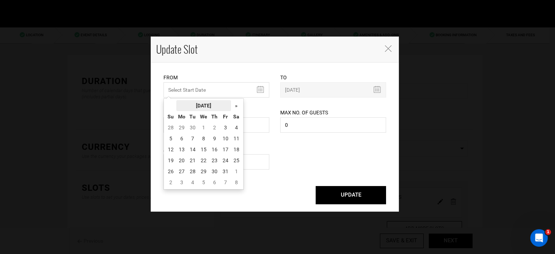
click at [198, 106] on th "[DATE]" at bounding box center [203, 105] width 55 height 11
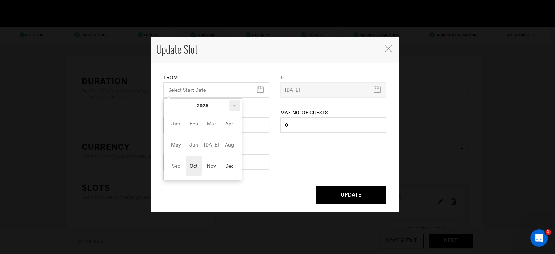
click at [238, 105] on th "»" at bounding box center [234, 105] width 11 height 11
click at [191, 169] on span "Oct" at bounding box center [194, 166] width 16 height 20
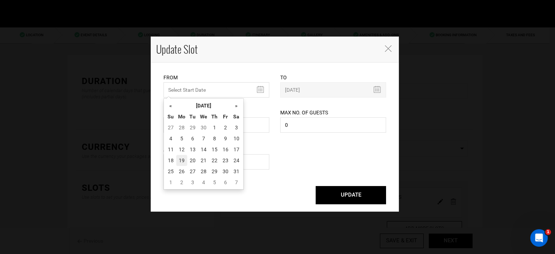
click at [182, 161] on td "19" at bounding box center [181, 160] width 11 height 11
type input "[DATE]"
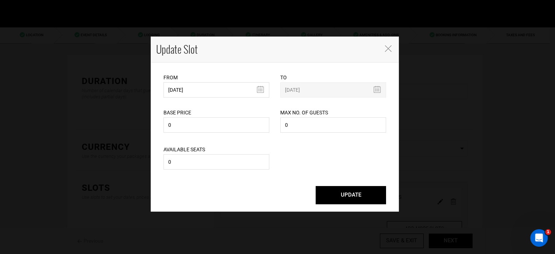
click at [344, 201] on button "UPDATE" at bounding box center [351, 195] width 70 height 18
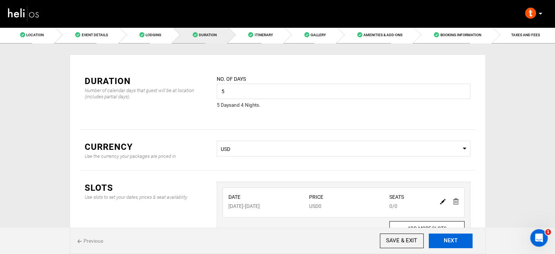
click at [453, 238] on button "NEXT" at bounding box center [451, 240] width 44 height 15
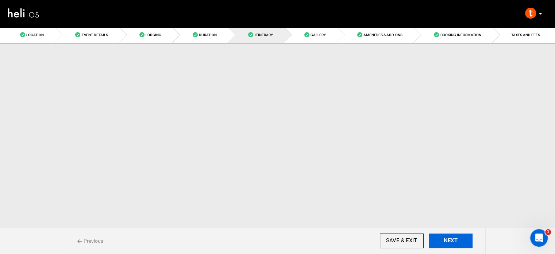
click at [453, 238] on button "NEXT" at bounding box center [451, 240] width 44 height 15
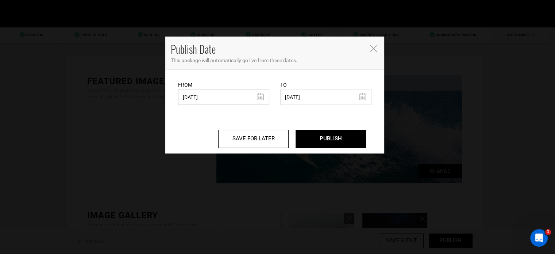
click at [234, 103] on input "[DATE]" at bounding box center [223, 96] width 91 height 15
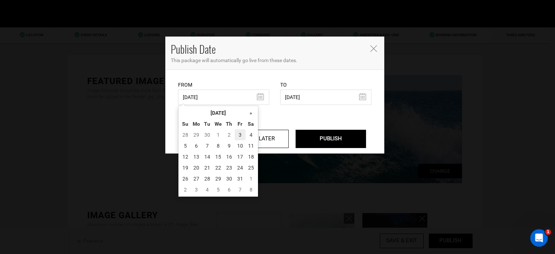
click at [238, 135] on td "3" at bounding box center [240, 134] width 11 height 11
type input "[DATE]"
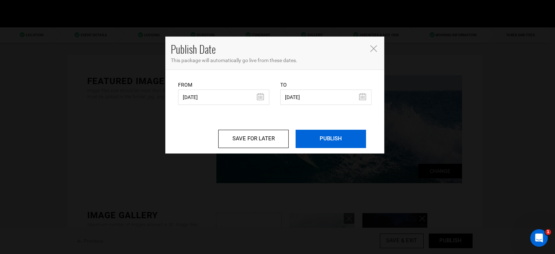
click at [318, 138] on input "PUBLISH" at bounding box center [331, 139] width 70 height 18
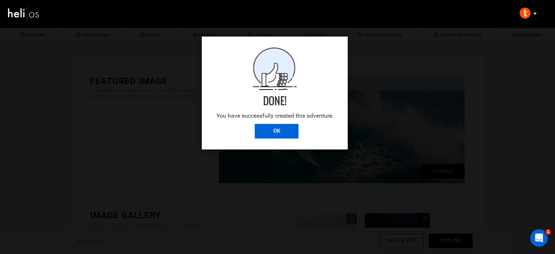
click at [280, 124] on input "OK" at bounding box center [277, 131] width 44 height 15
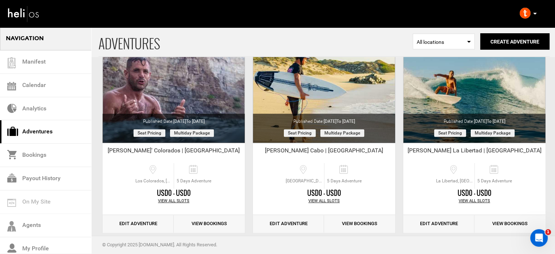
scroll to position [545, 0]
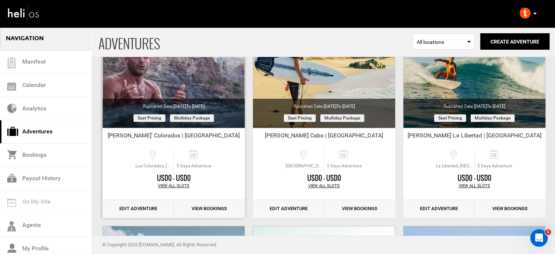
click at [153, 205] on link "Edit Adventure" at bounding box center [138, 209] width 71 height 18
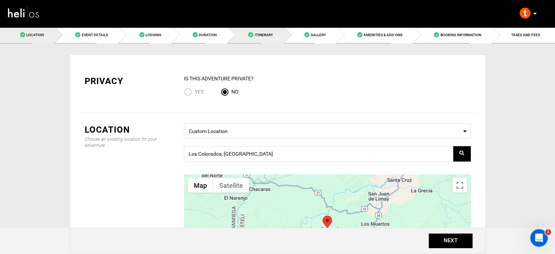
click at [234, 32] on link "Itinerary" at bounding box center [256, 35] width 56 height 16
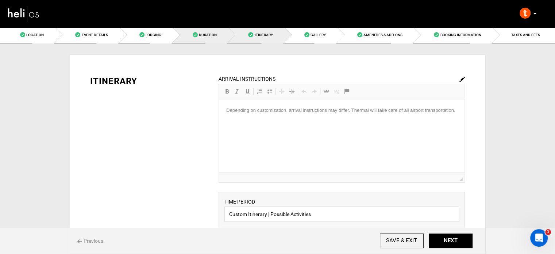
click at [222, 33] on link "Duration" at bounding box center [200, 35] width 55 height 16
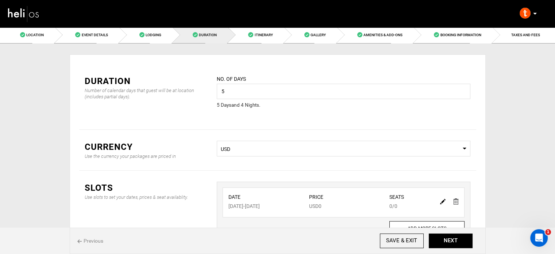
click at [442, 199] on img at bounding box center [442, 201] width 5 height 5
type input "[DATE]"
type input "0"
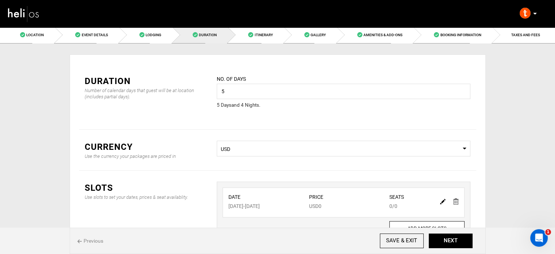
type input "0"
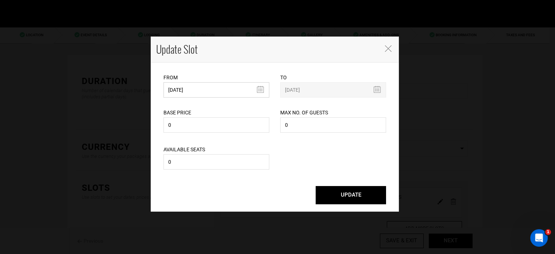
click at [213, 93] on input "[DATE]" at bounding box center [216, 89] width 106 height 15
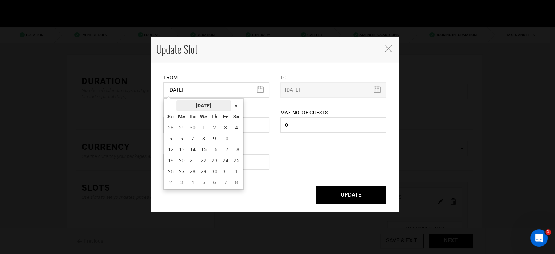
click at [209, 103] on th "[DATE]" at bounding box center [203, 105] width 55 height 11
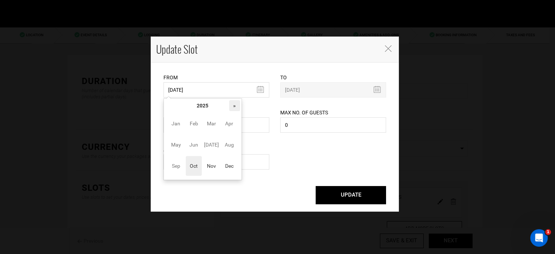
click at [230, 104] on th "»" at bounding box center [234, 105] width 11 height 11
click at [206, 165] on span "Nov" at bounding box center [211, 166] width 16 height 20
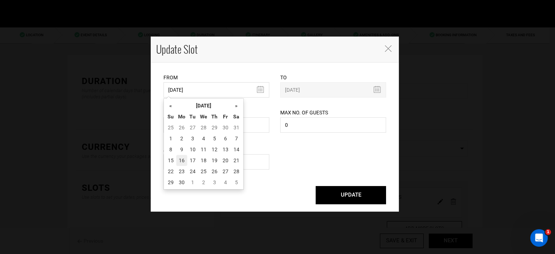
click at [185, 164] on td "16" at bounding box center [181, 160] width 11 height 11
type input "[DATE]"
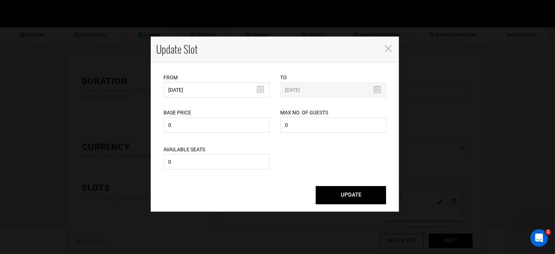
click at [354, 197] on button "UPDATE" at bounding box center [351, 195] width 70 height 18
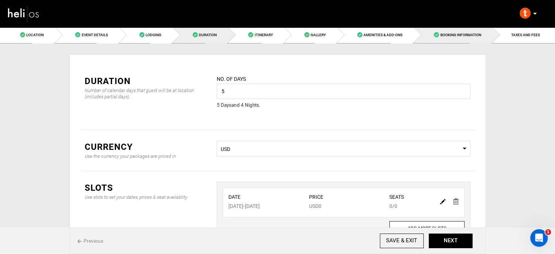
click at [469, 38] on link "Booking Information" at bounding box center [453, 35] width 78 height 16
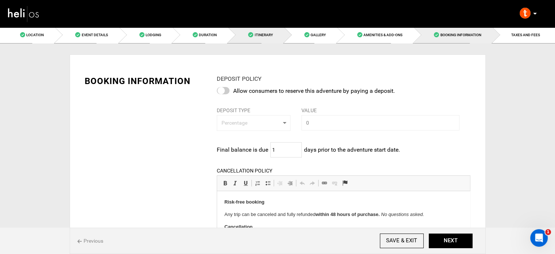
click at [263, 36] on span "Itinerary" at bounding box center [263, 35] width 18 height 4
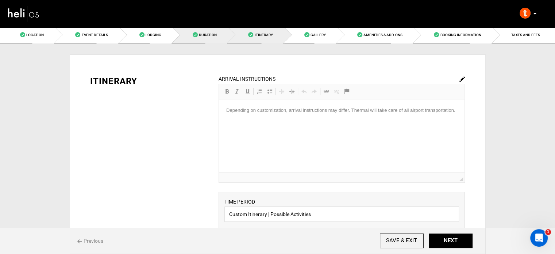
click at [219, 36] on link "Duration" at bounding box center [200, 35] width 55 height 16
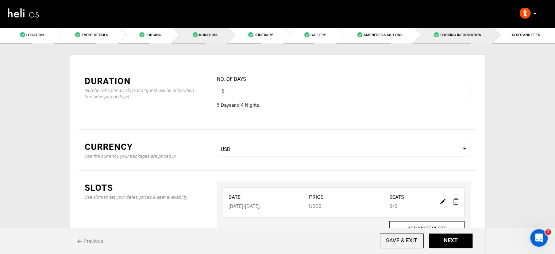
click at [470, 38] on link "Booking Information" at bounding box center [453, 35] width 78 height 16
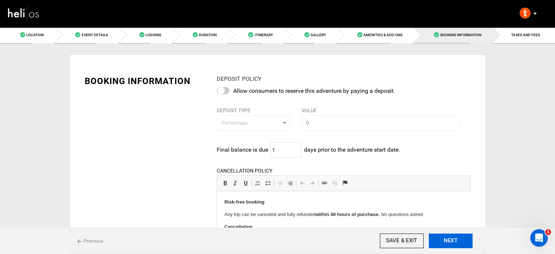
click at [451, 241] on button "NEXT" at bounding box center [451, 240] width 44 height 15
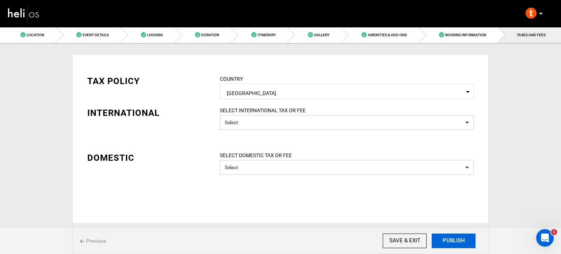
click at [451, 241] on button "PUBLISH" at bounding box center [453, 240] width 44 height 15
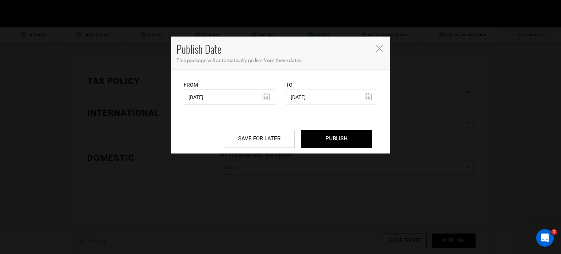
click at [215, 99] on input "[DATE]" at bounding box center [229, 96] width 91 height 15
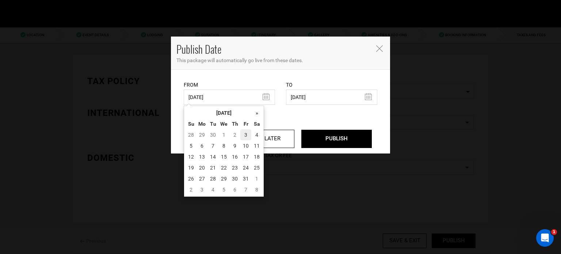
click at [248, 132] on td "3" at bounding box center [245, 134] width 11 height 11
type input "[DATE]"
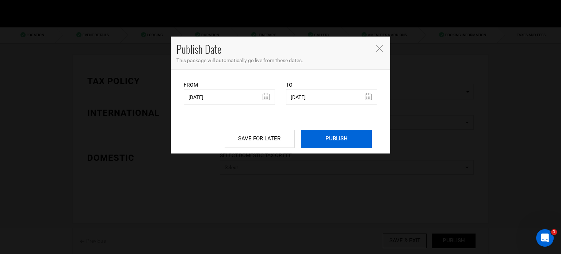
click at [352, 139] on input "PUBLISH" at bounding box center [336, 139] width 70 height 18
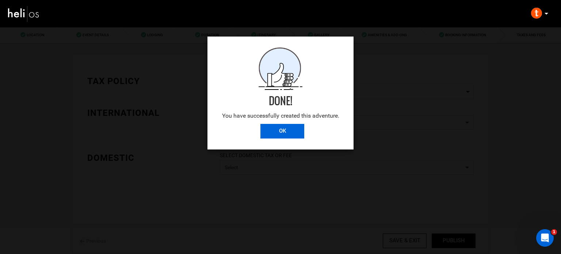
click at [301, 129] on input "OK" at bounding box center [282, 131] width 44 height 15
